Goal: Communication & Community: Answer question/provide support

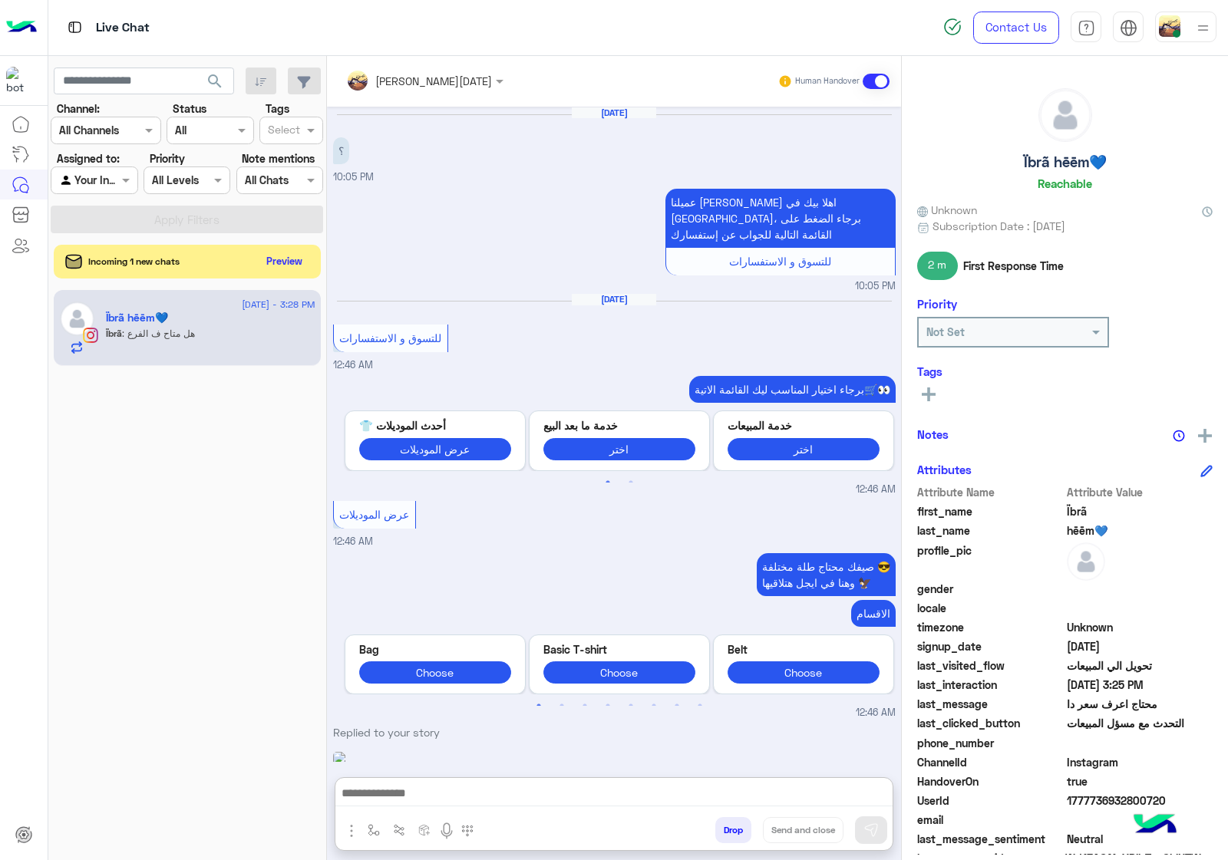
scroll to position [2971, 0]
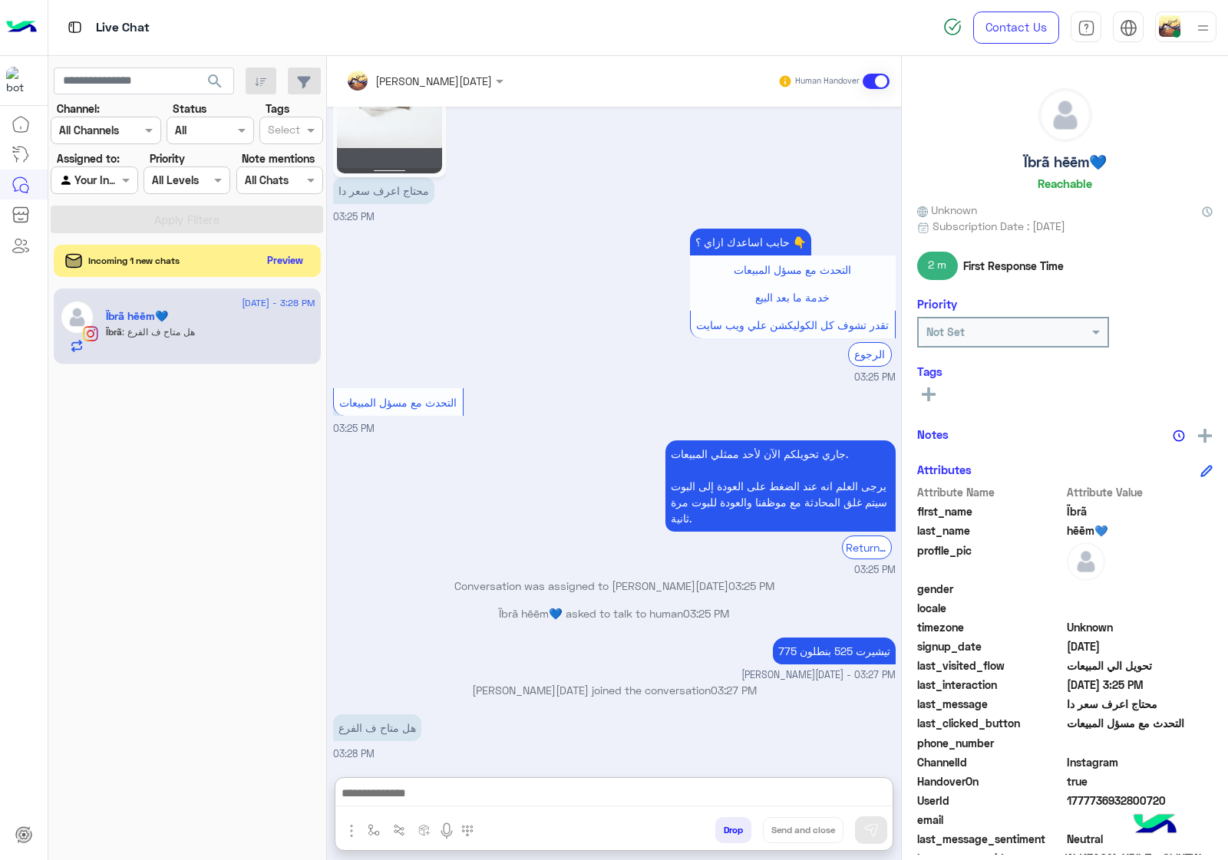
click at [292, 253] on button "Preview" at bounding box center [286, 260] width 48 height 21
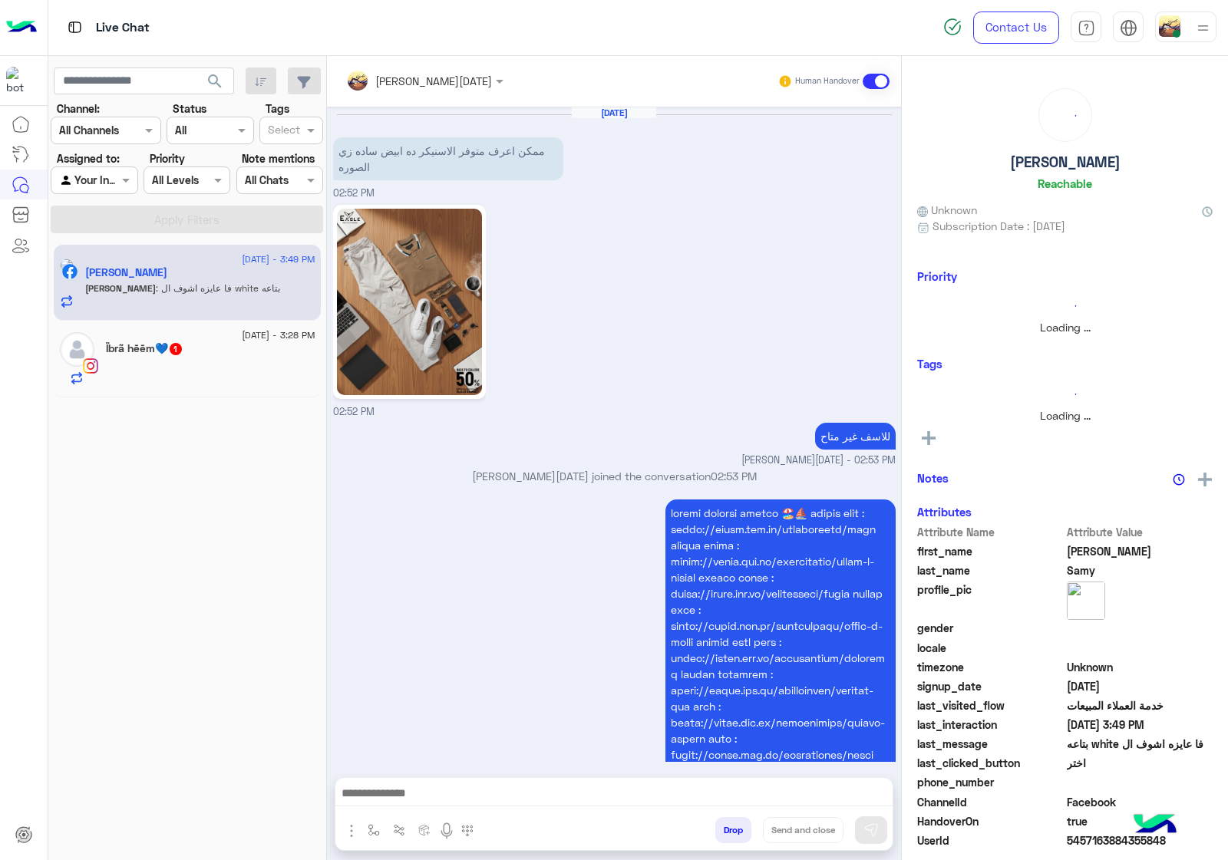
scroll to position [2146, 0]
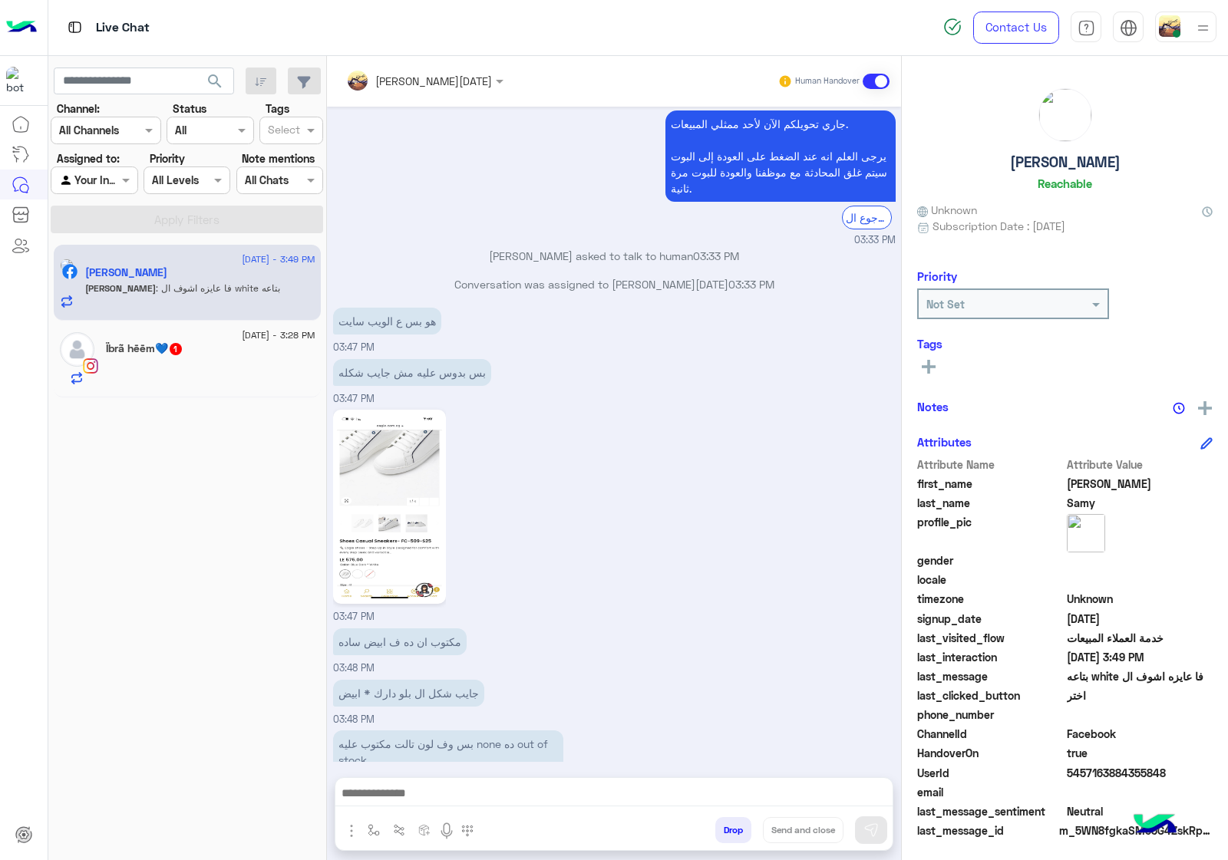
click at [161, 330] on div "[DATE] - 3:28 PM Ïbrã hēēm💙 1" at bounding box center [187, 359] width 267 height 77
click at [164, 348] on h5 "Ïbrã hēēm💙 1" at bounding box center [145, 348] width 78 height 13
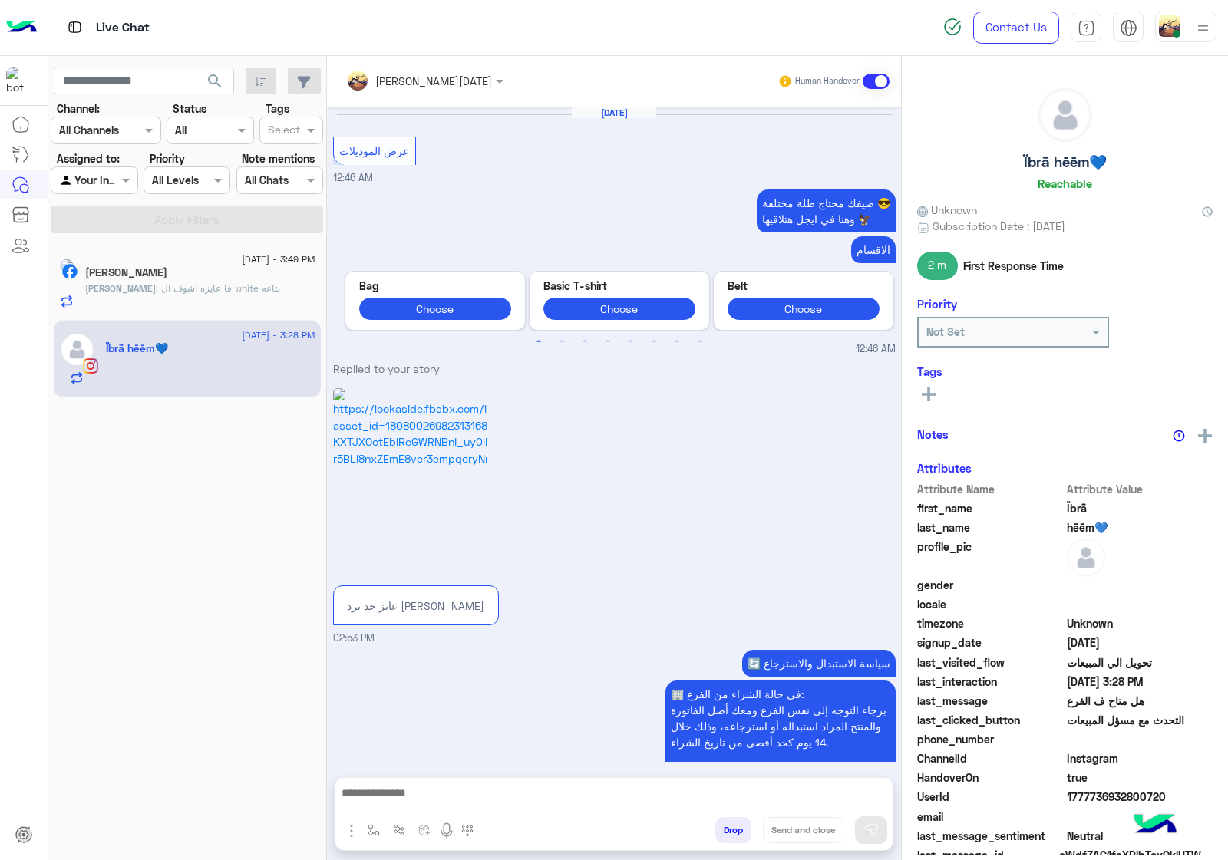
scroll to position [2606, 0]
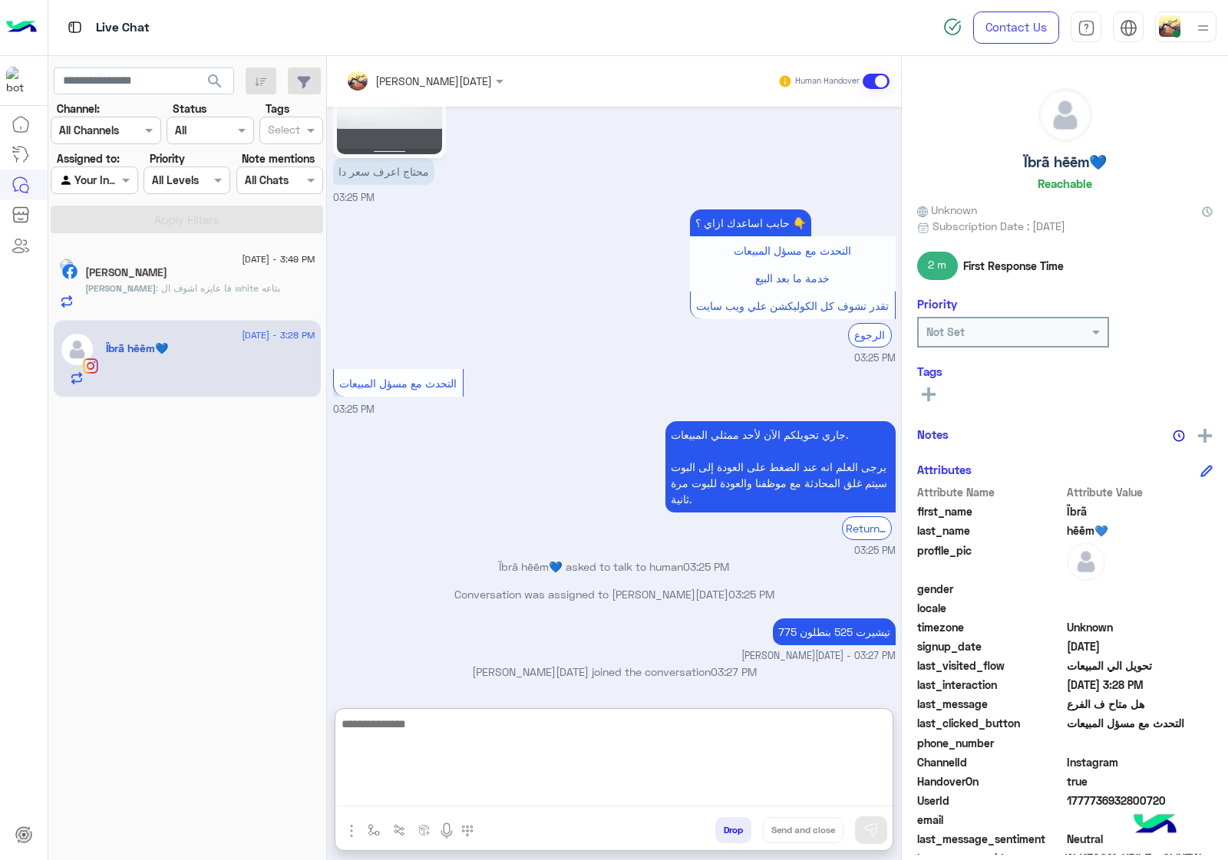
click at [469, 795] on textarea at bounding box center [613, 761] width 557 height 92
paste textarea "**********"
type textarea "**********"
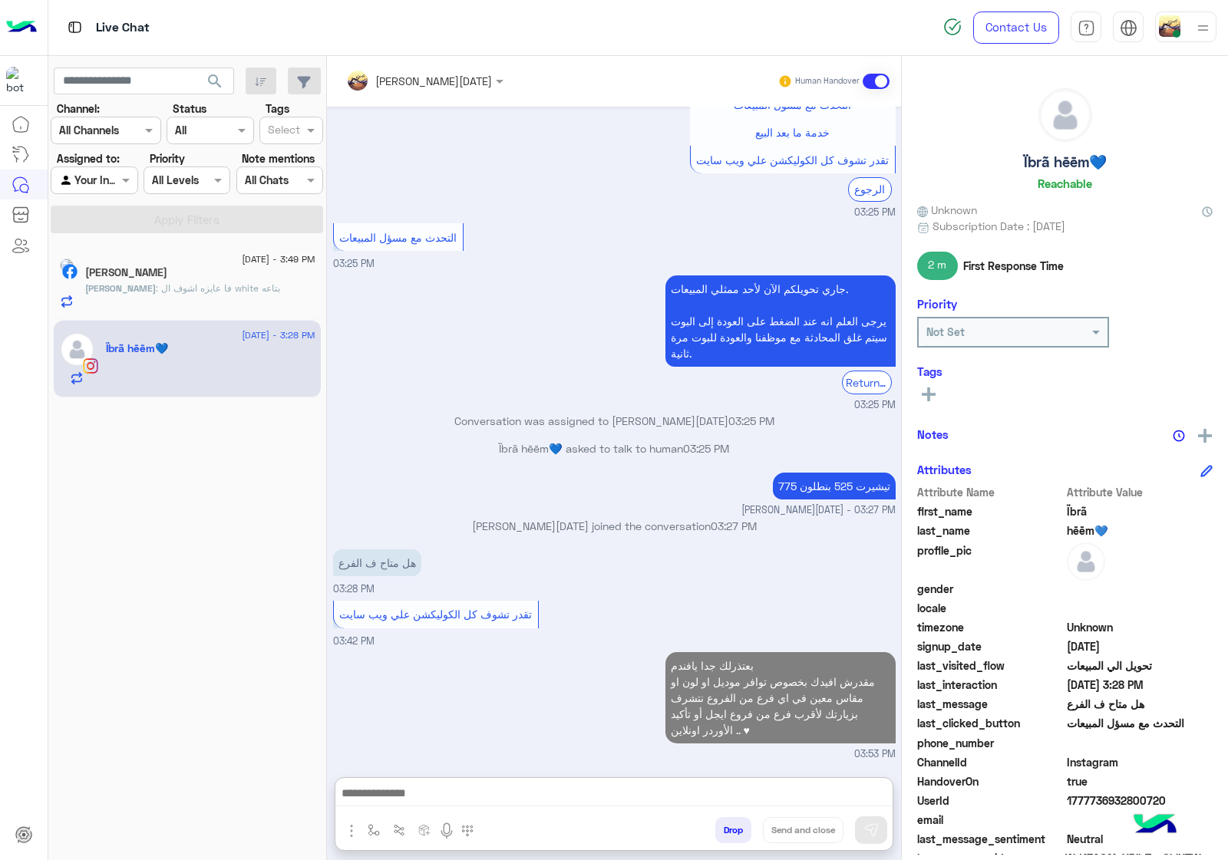
click at [213, 294] on p "[PERSON_NAME] : فا عايزه اشوف ال white بتاعه" at bounding box center [182, 289] width 195 height 14
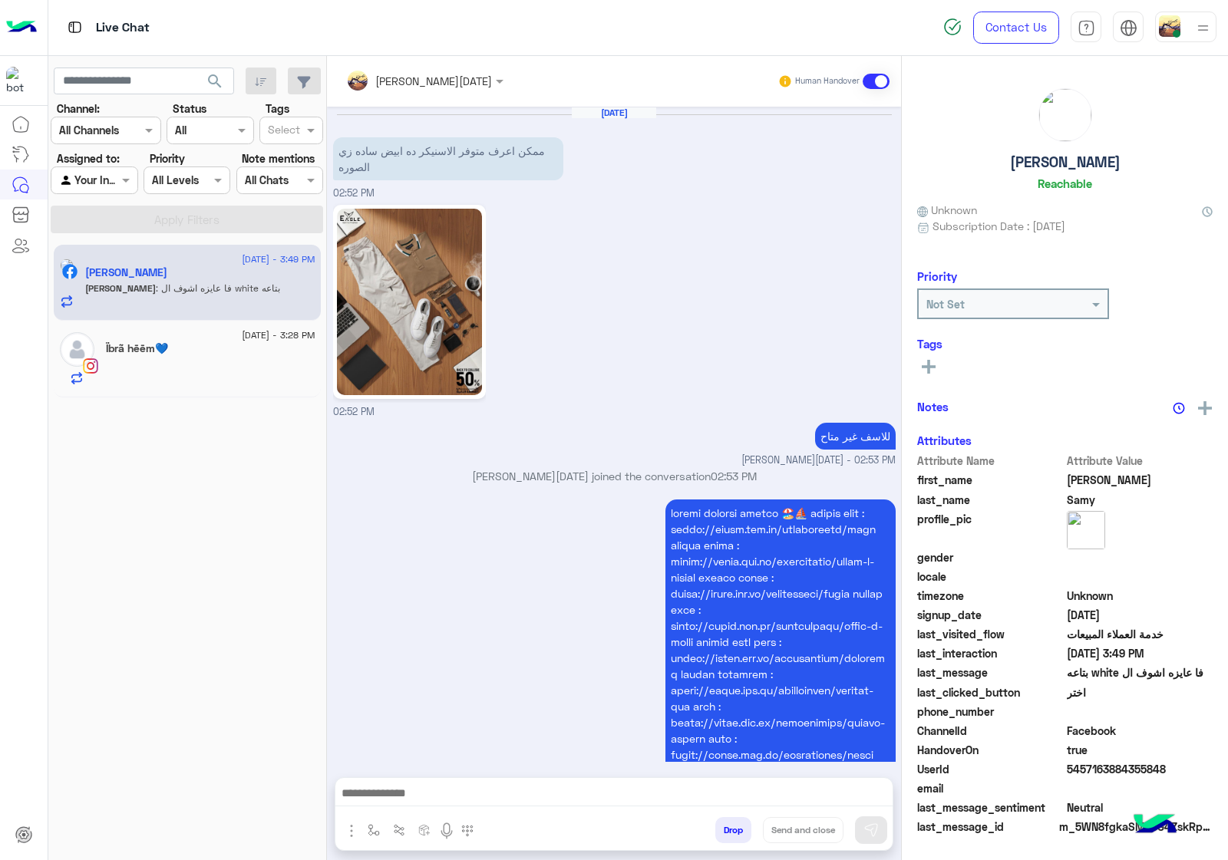
scroll to position [2146, 0]
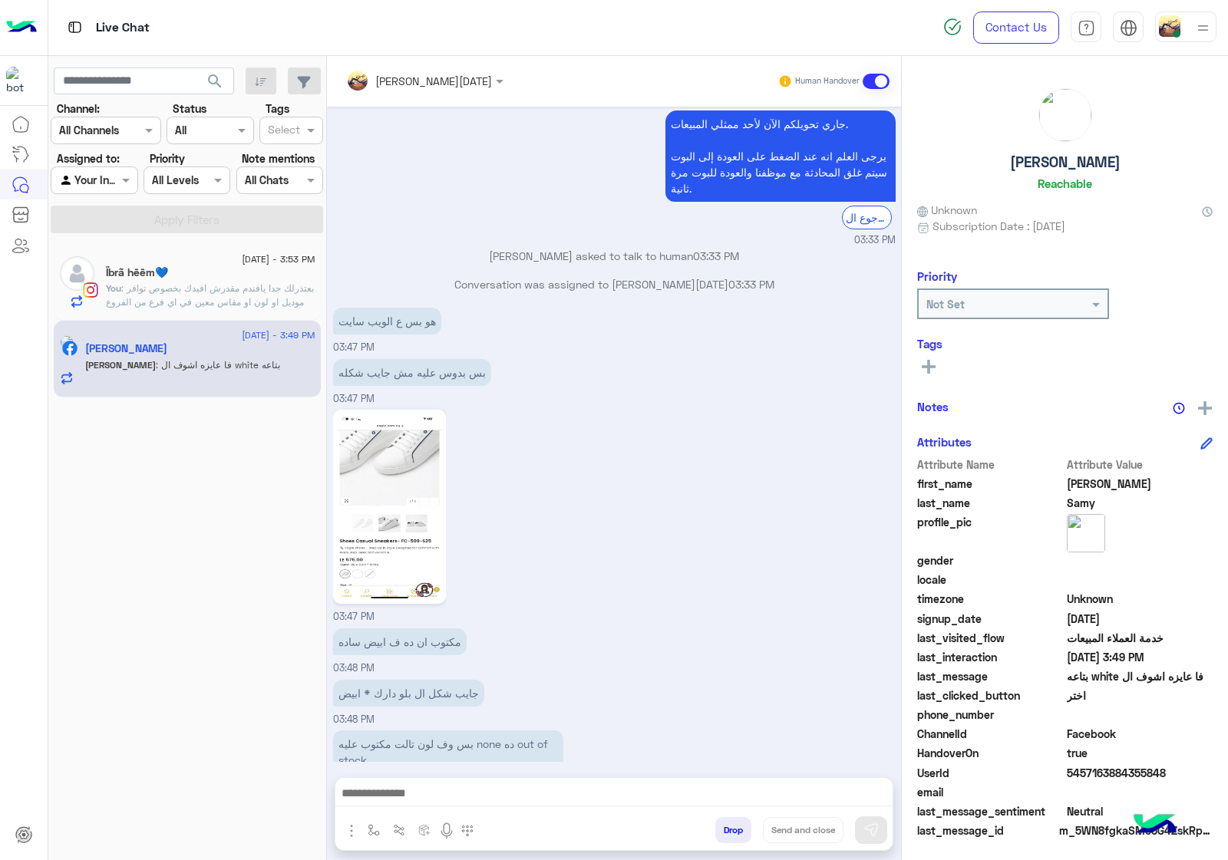
click at [347, 822] on img "button" at bounding box center [351, 831] width 18 height 18
click at [385, 800] on span "Images" at bounding box center [386, 798] width 39 height 18
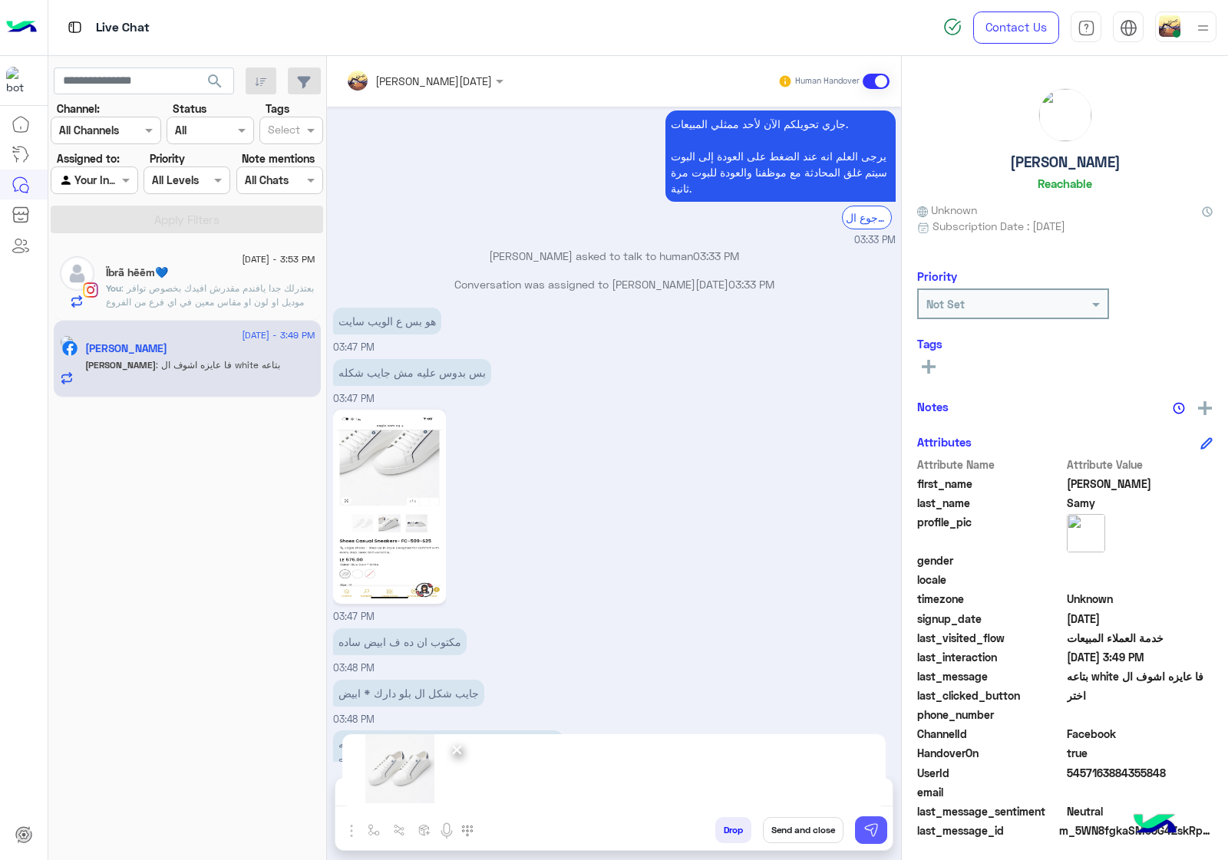
click at [884, 829] on button at bounding box center [871, 831] width 32 height 28
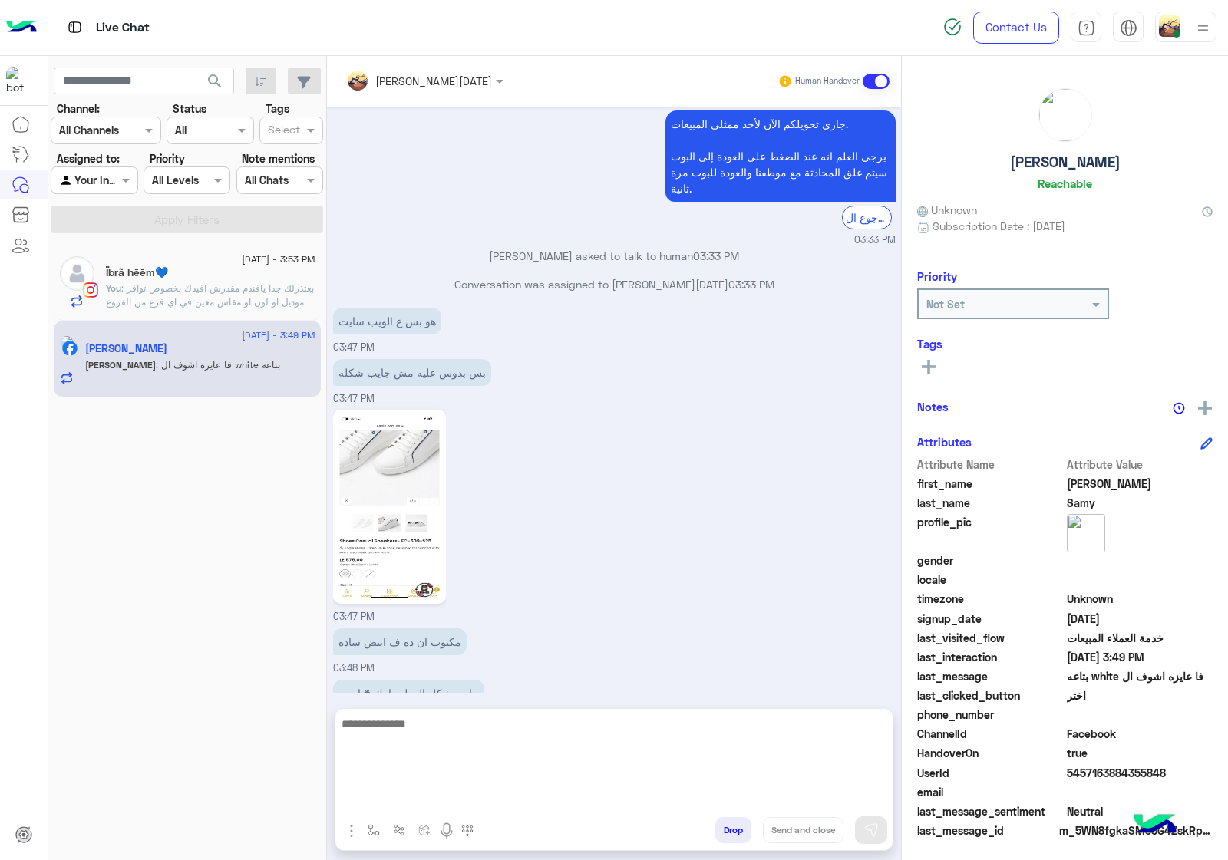
click at [441, 789] on textarea at bounding box center [613, 761] width 557 height 92
paste textarea "**********"
type textarea "**********"
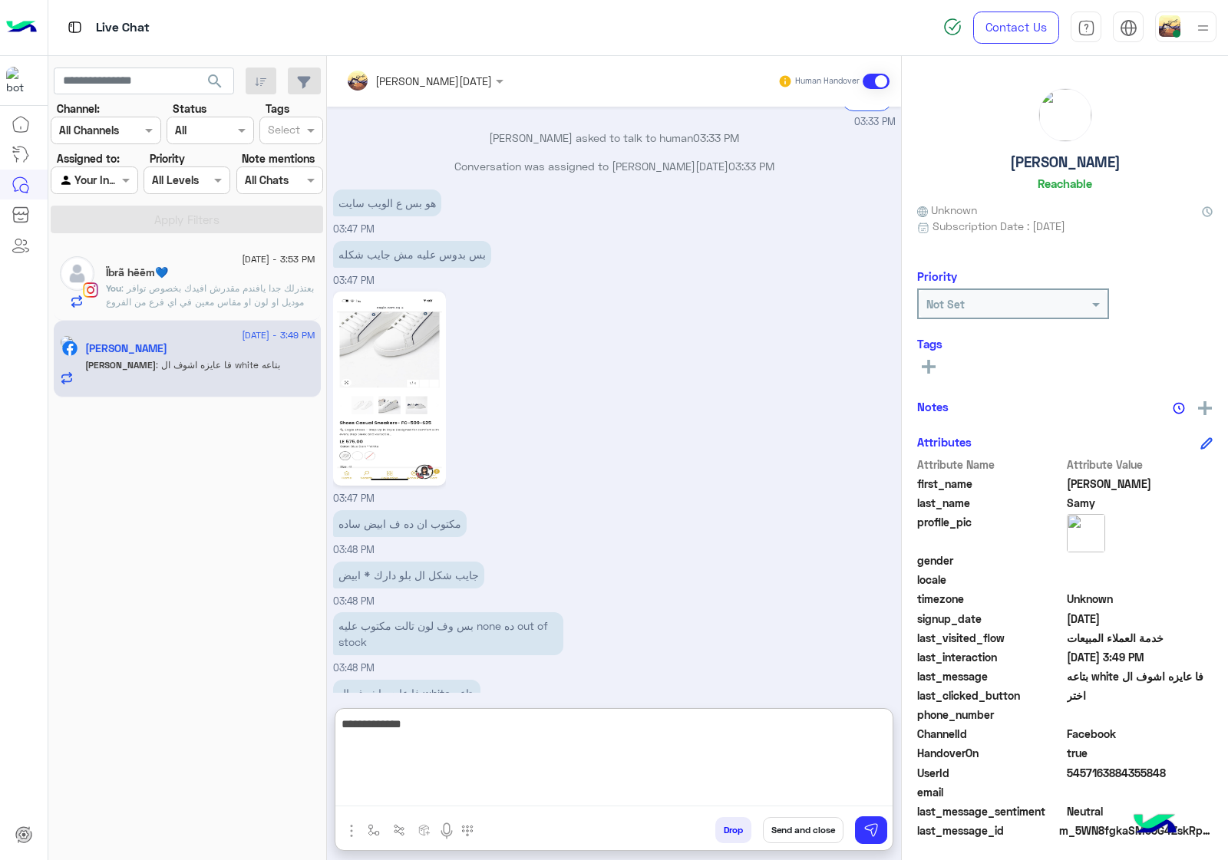
scroll to position [2292, 0]
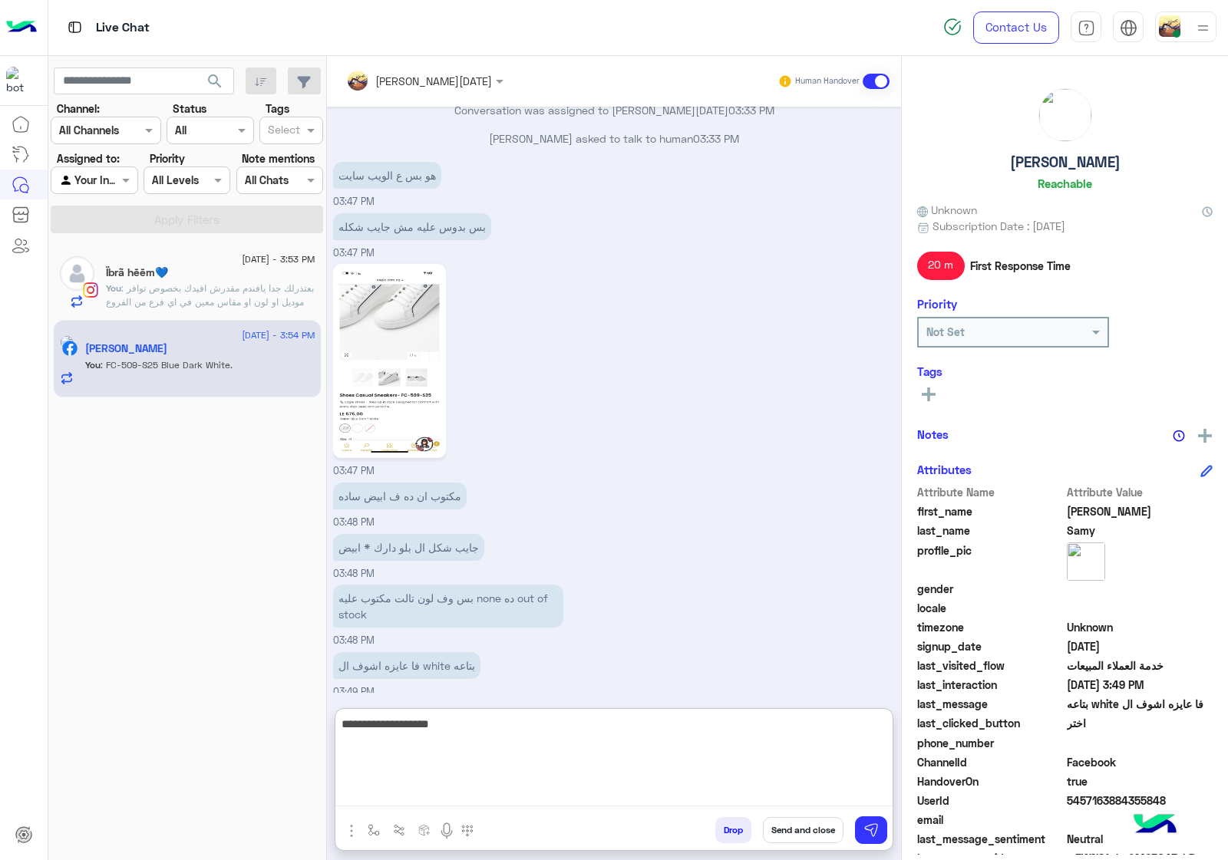
type textarea "**********"
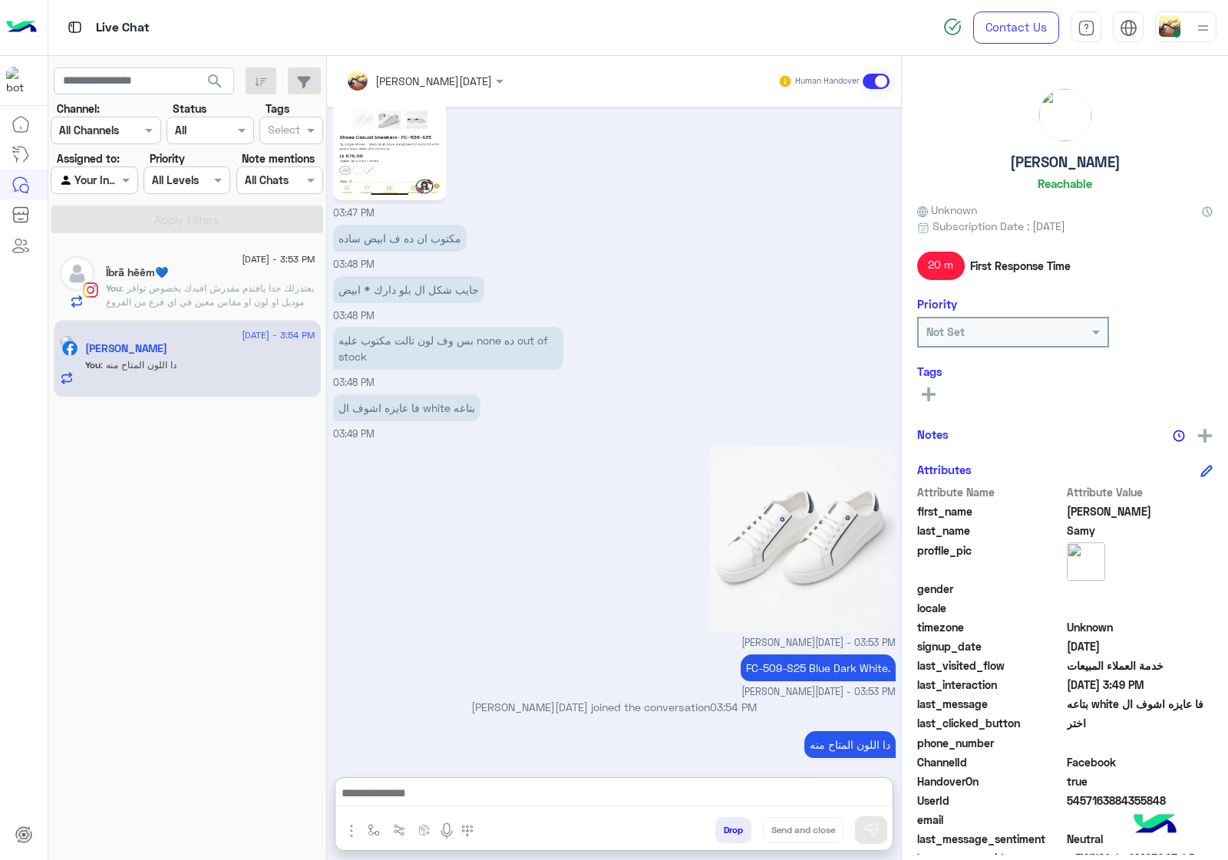
click at [193, 300] on span ": بعتذرلك جدا يافندم مقدرش افيدك بخصوص توافر موديل او لون او مقاس معين في اي فر…" at bounding box center [210, 308] width 208 height 53
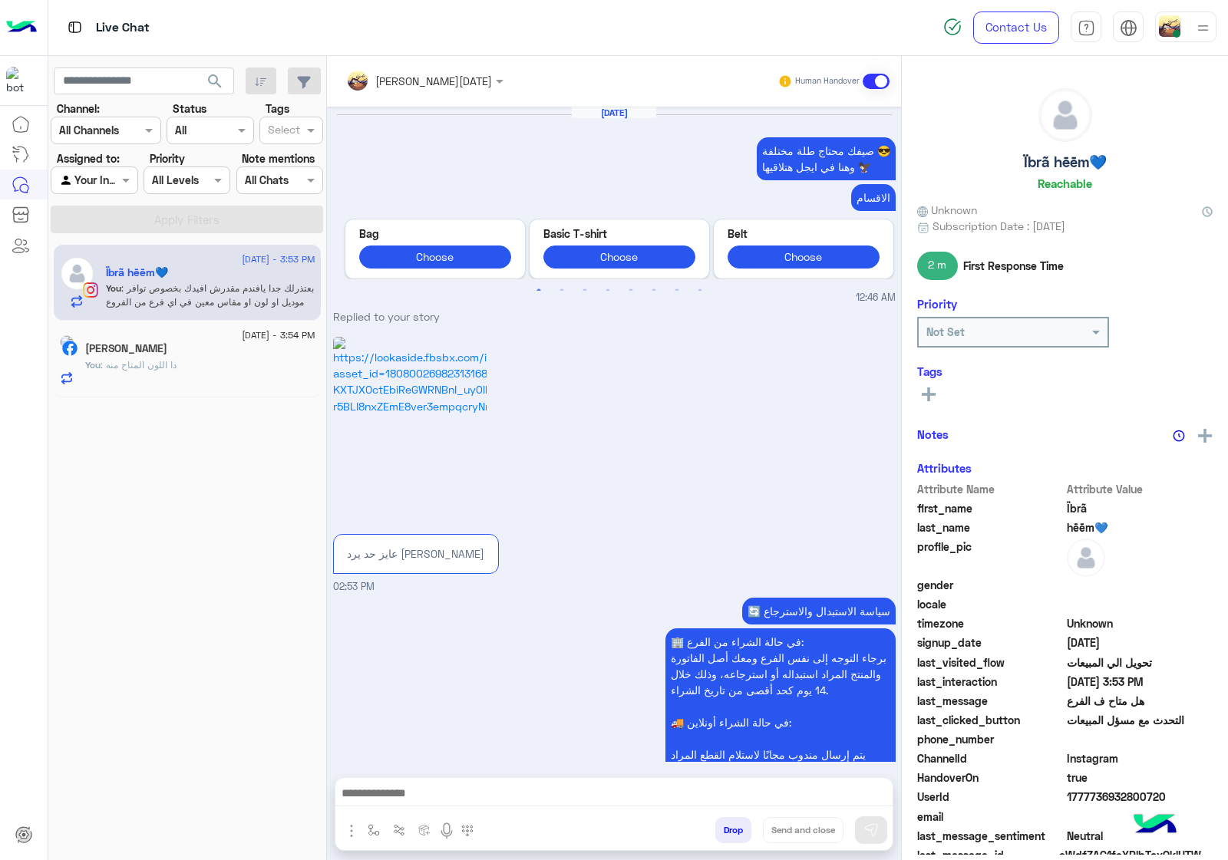
scroll to position [2667, 0]
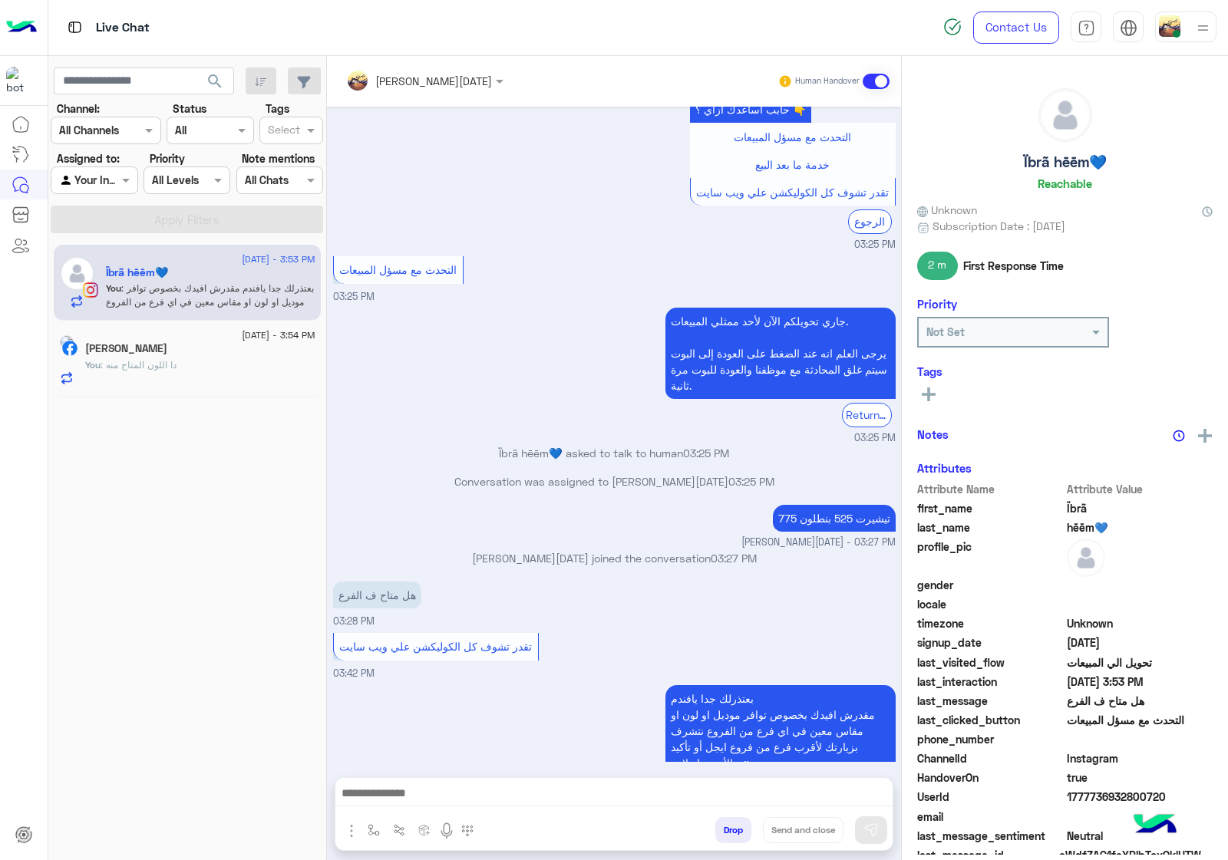
click at [732, 822] on button "Drop" at bounding box center [733, 831] width 36 height 26
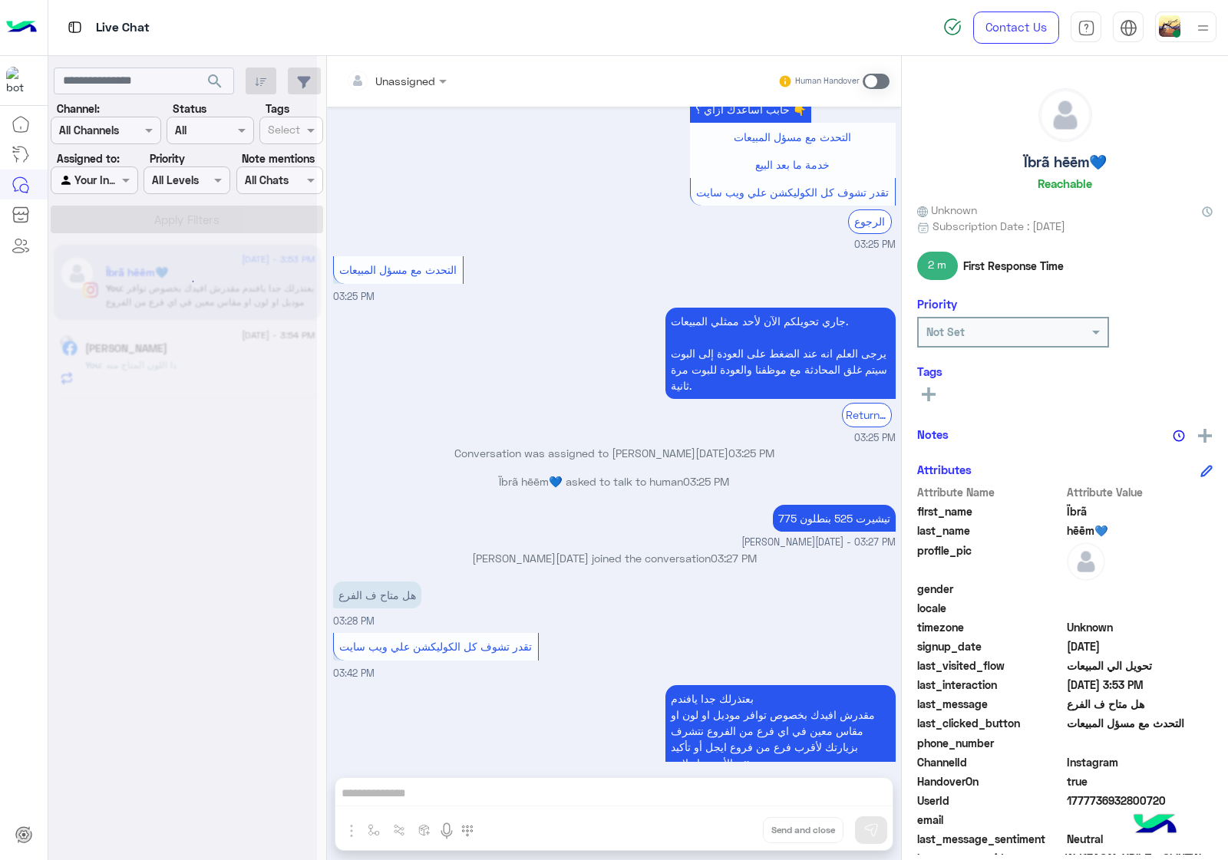
scroll to position [2695, 0]
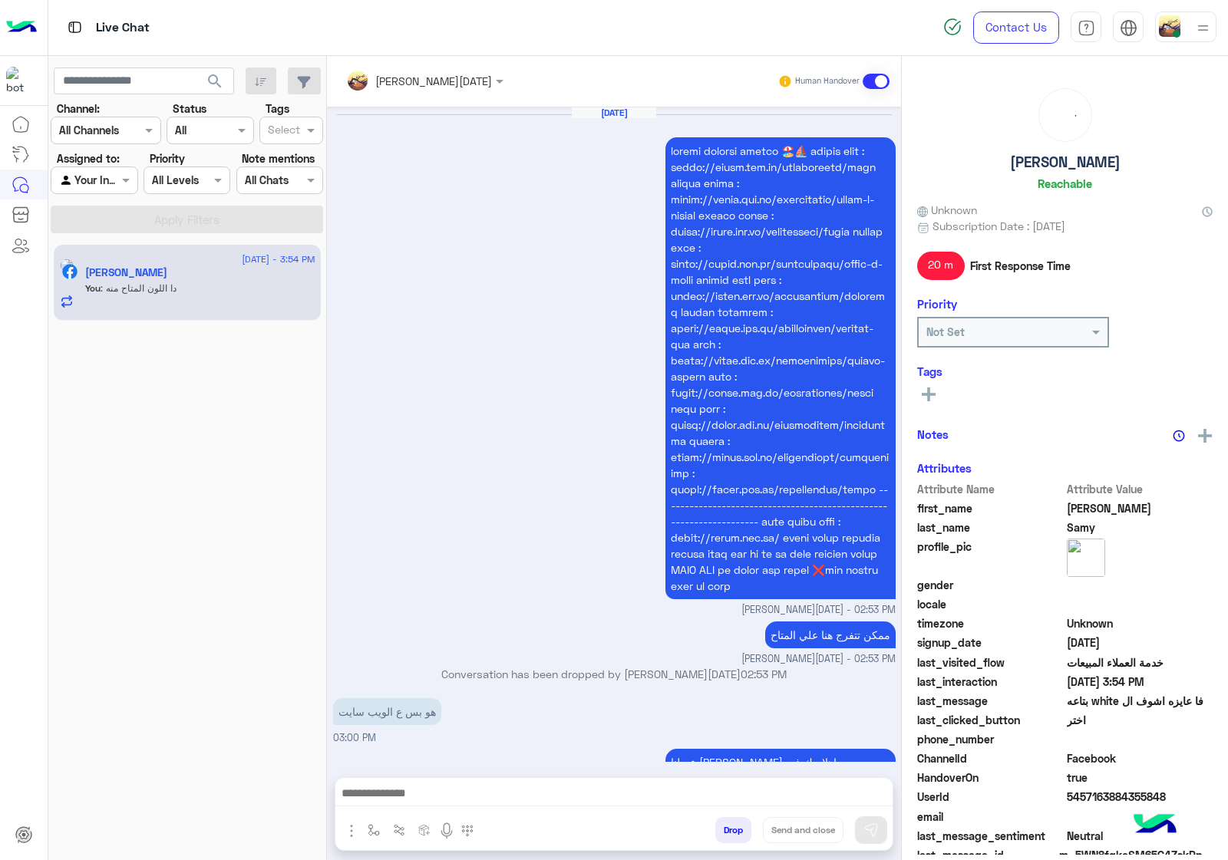
scroll to position [2119, 0]
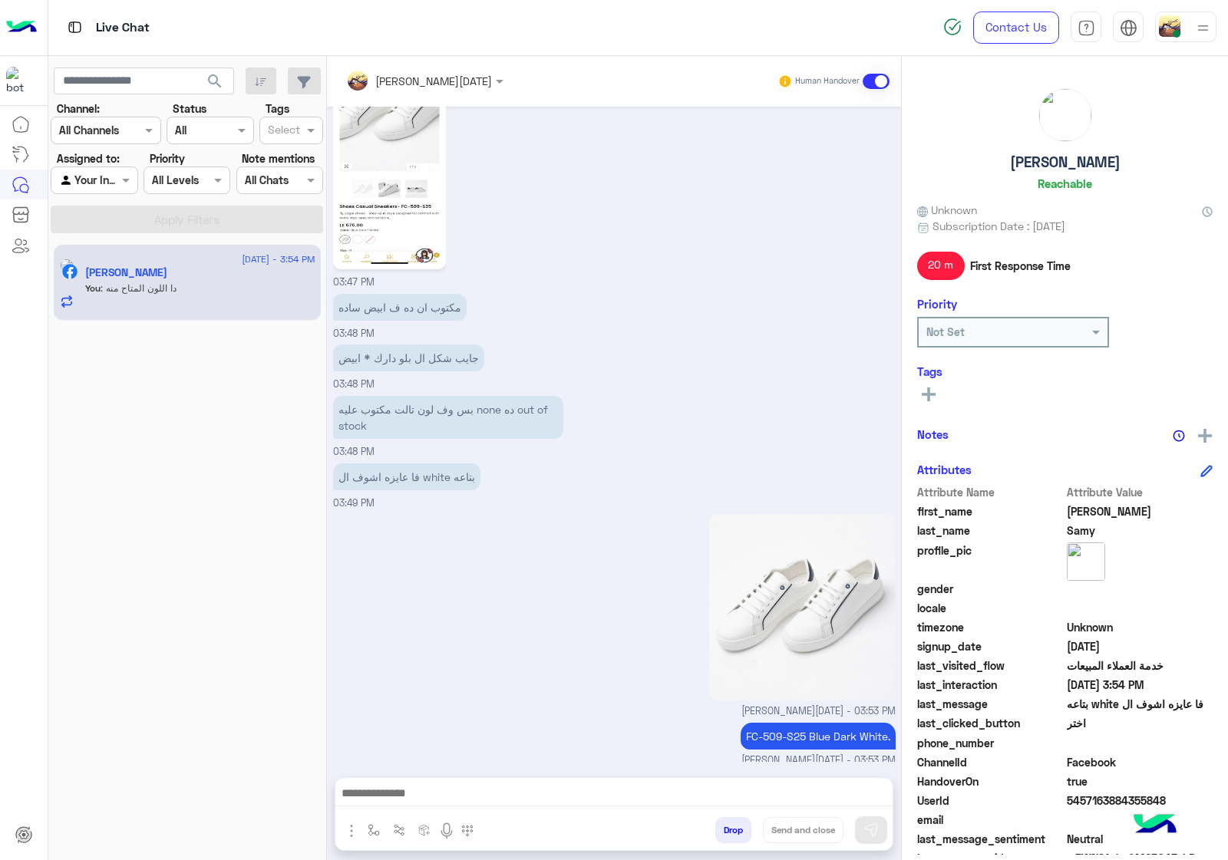
click at [738, 827] on button "Drop" at bounding box center [733, 831] width 36 height 26
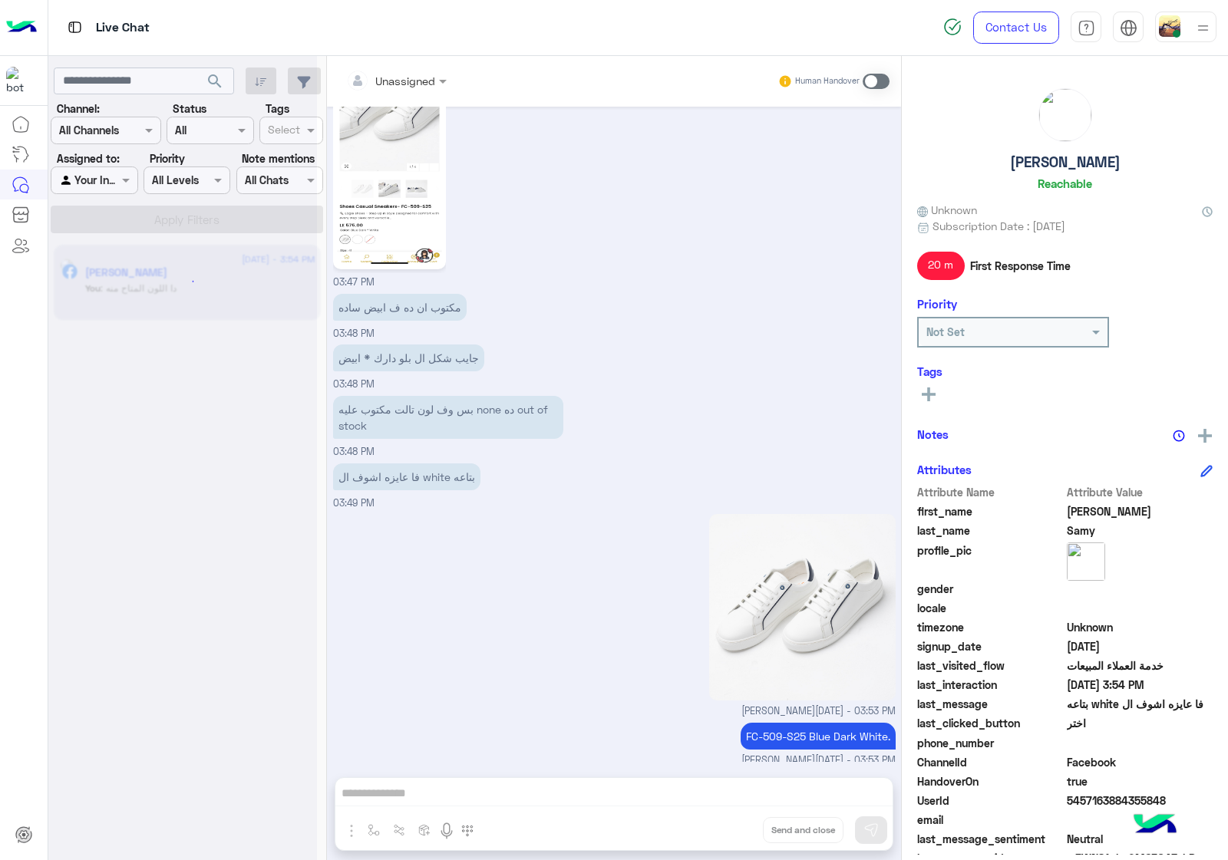
scroll to position [2146, 0]
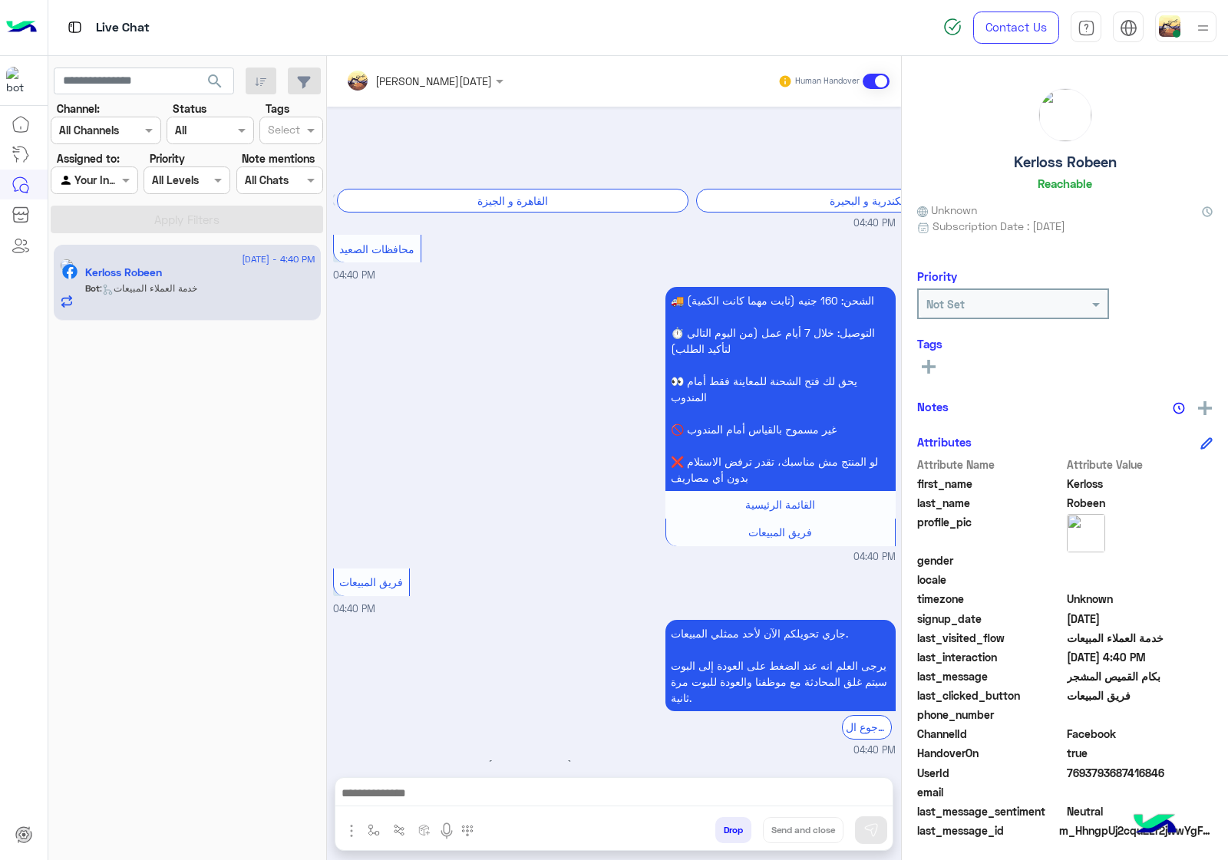
scroll to position [1194, 0]
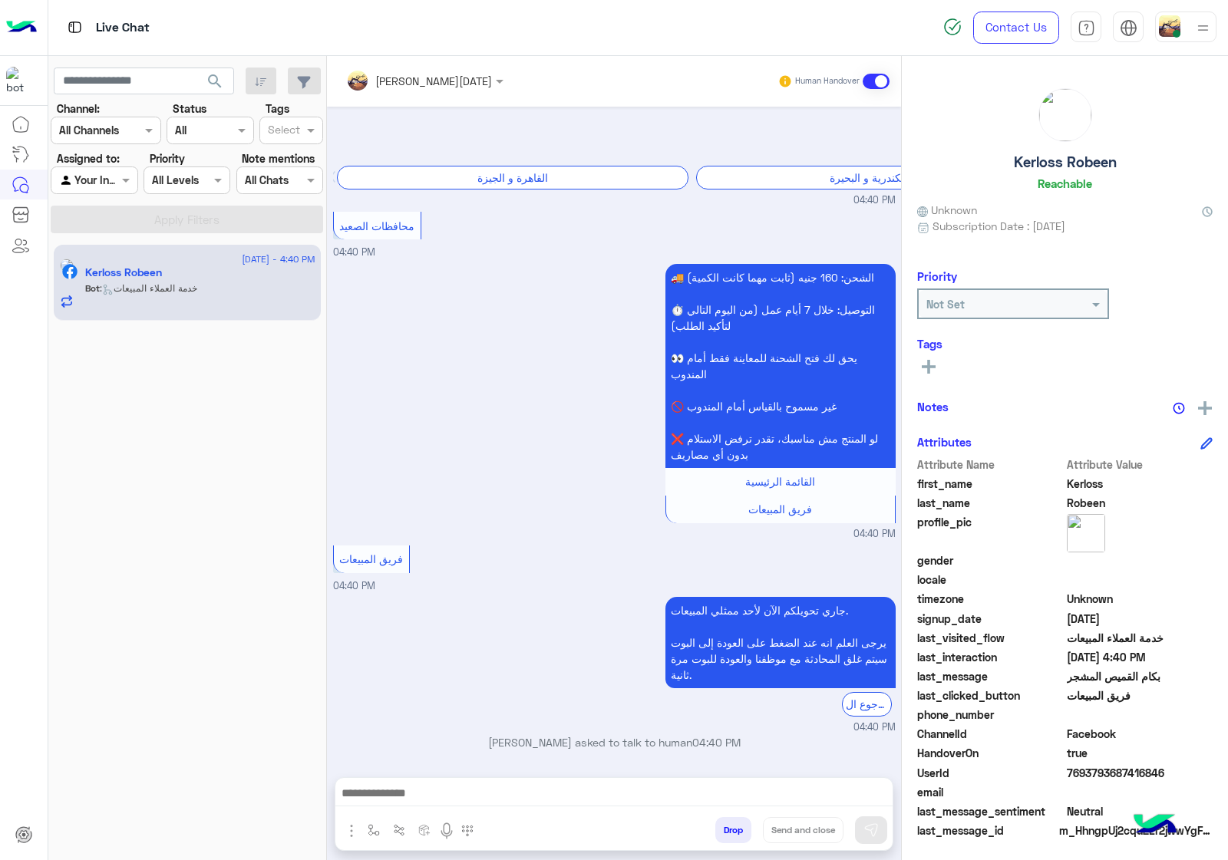
click at [729, 831] on button "Drop" at bounding box center [733, 831] width 36 height 26
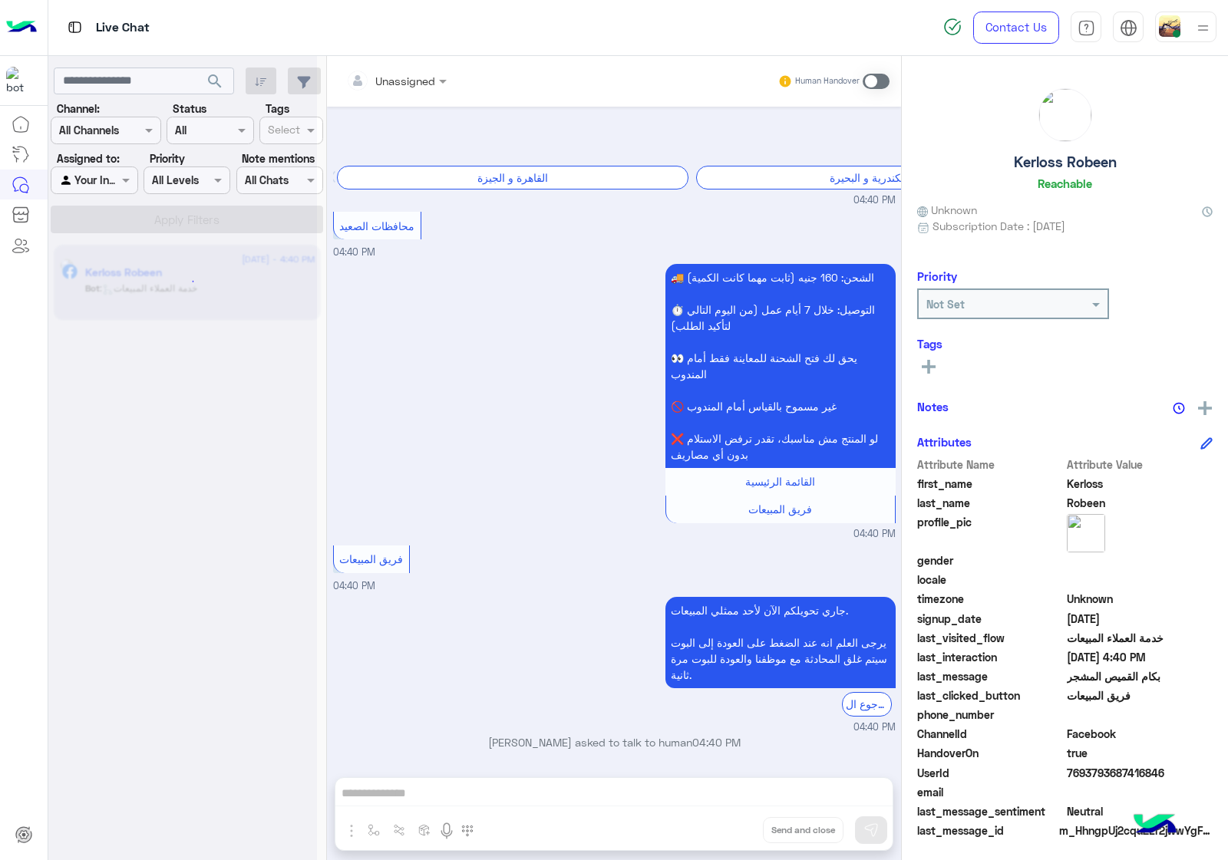
scroll to position [1222, 0]
